Goal: Find specific page/section: Find specific page/section

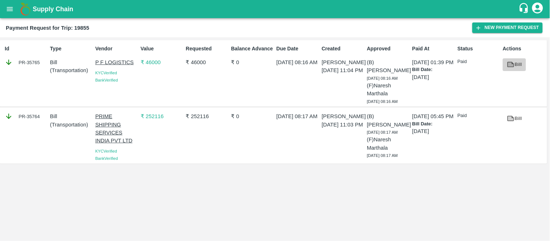
click at [517, 63] on link "Bill" at bounding box center [514, 64] width 23 height 13
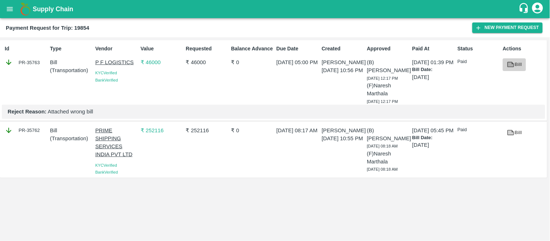
click at [513, 63] on icon at bounding box center [511, 64] width 7 height 5
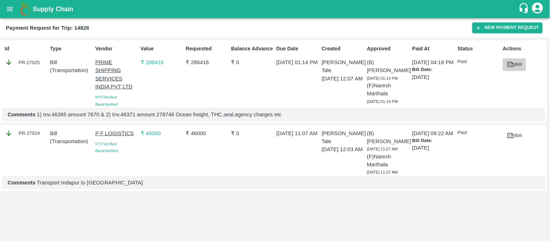
click at [512, 64] on icon at bounding box center [510, 65] width 5 height 4
click at [514, 136] on icon at bounding box center [511, 135] width 7 height 5
